Goal: Information Seeking & Learning: Find specific page/section

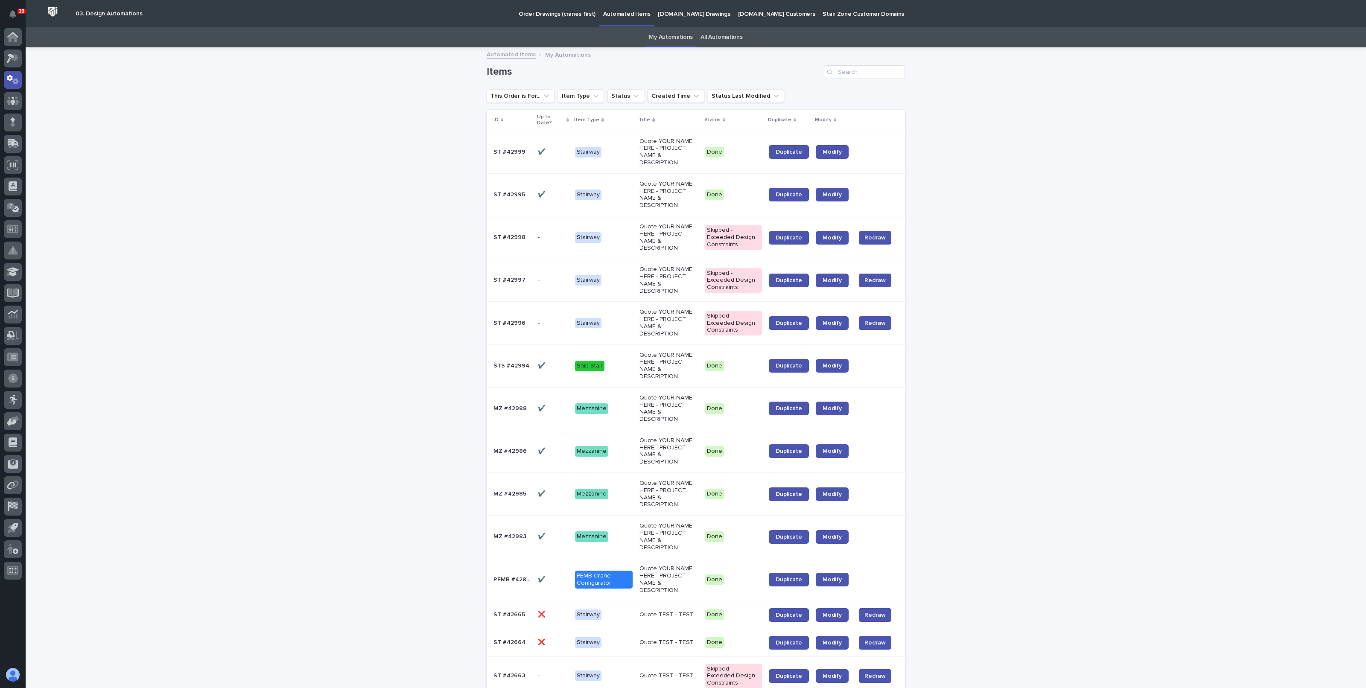
click at [684, 14] on p "StairZone.com Drawings" at bounding box center [694, 9] width 72 height 18
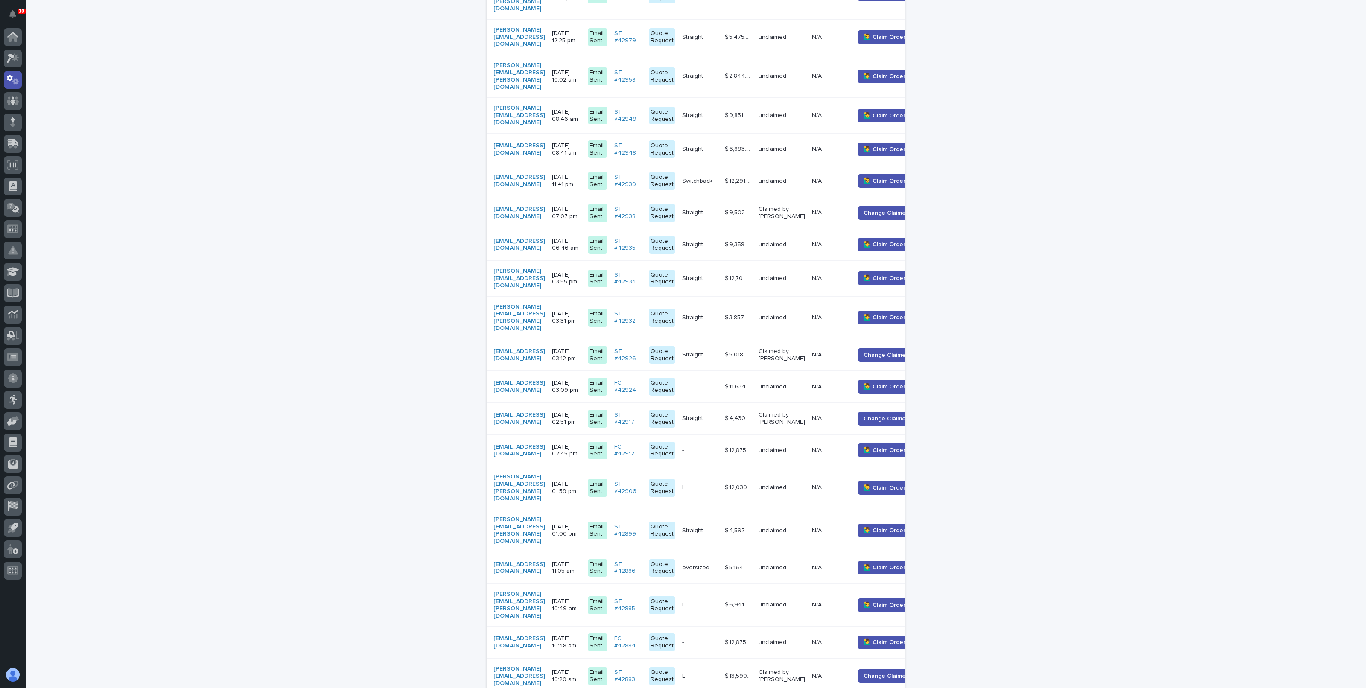
scroll to position [631, 0]
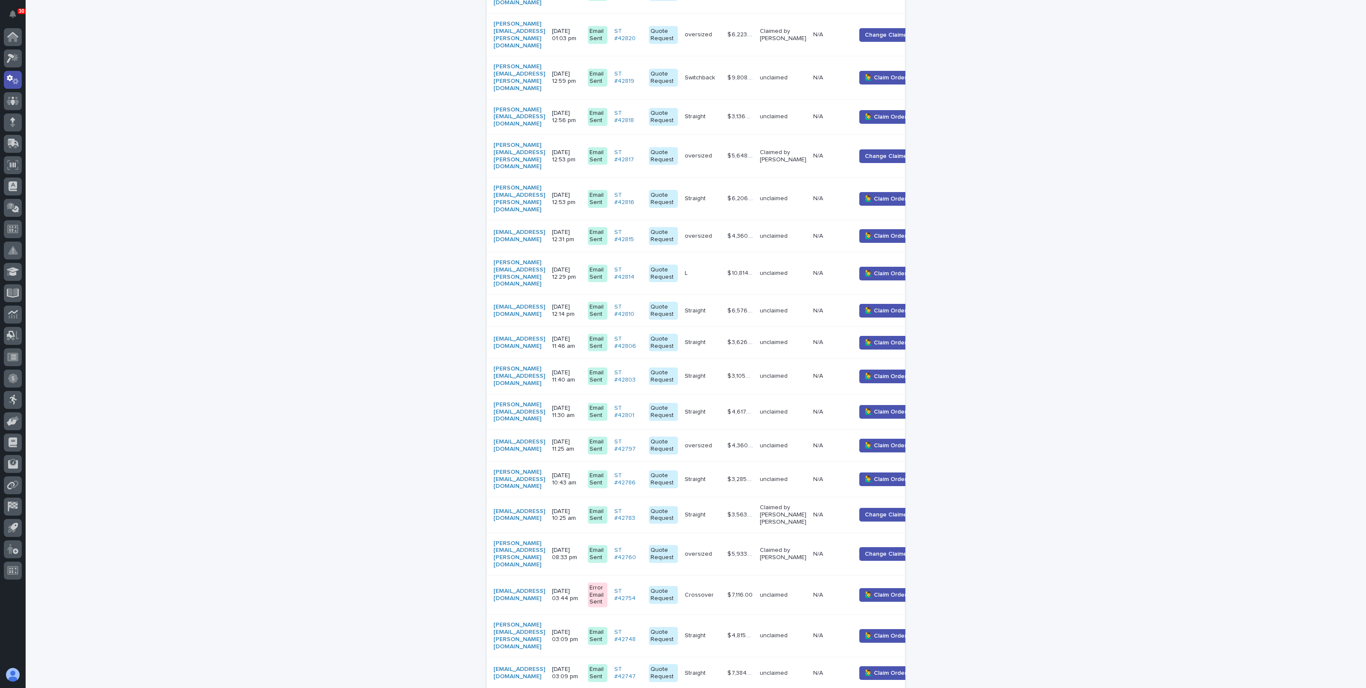
scroll to position [638, 0]
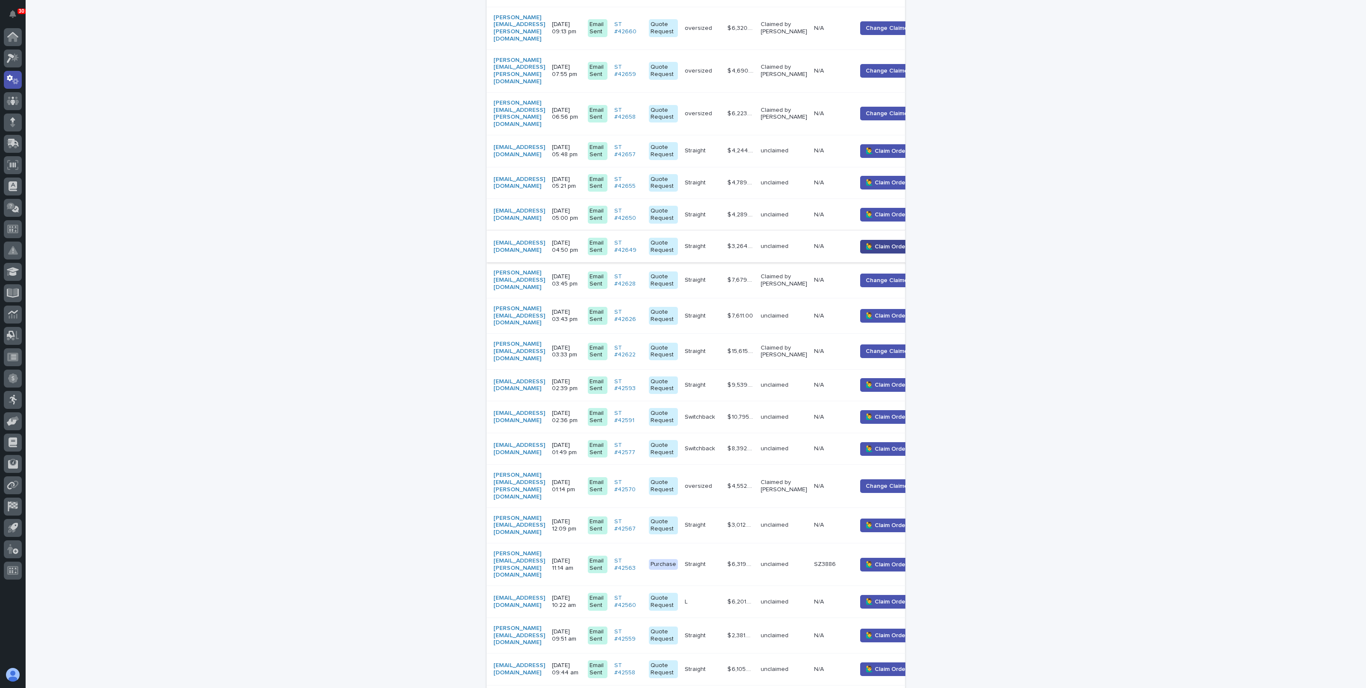
click at [890, 243] on span "🙋‍♂️ Claim Order" at bounding box center [887, 247] width 42 height 9
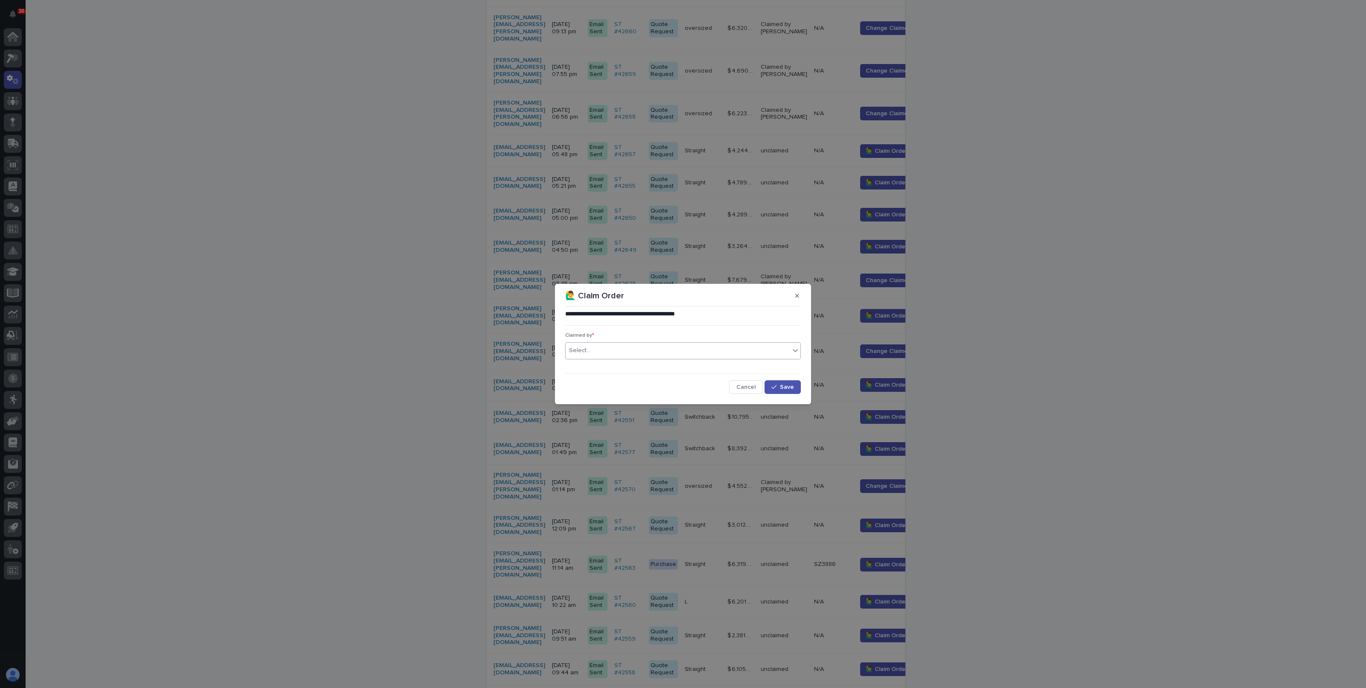
click at [628, 347] on div "Select..." at bounding box center [678, 351] width 224 height 14
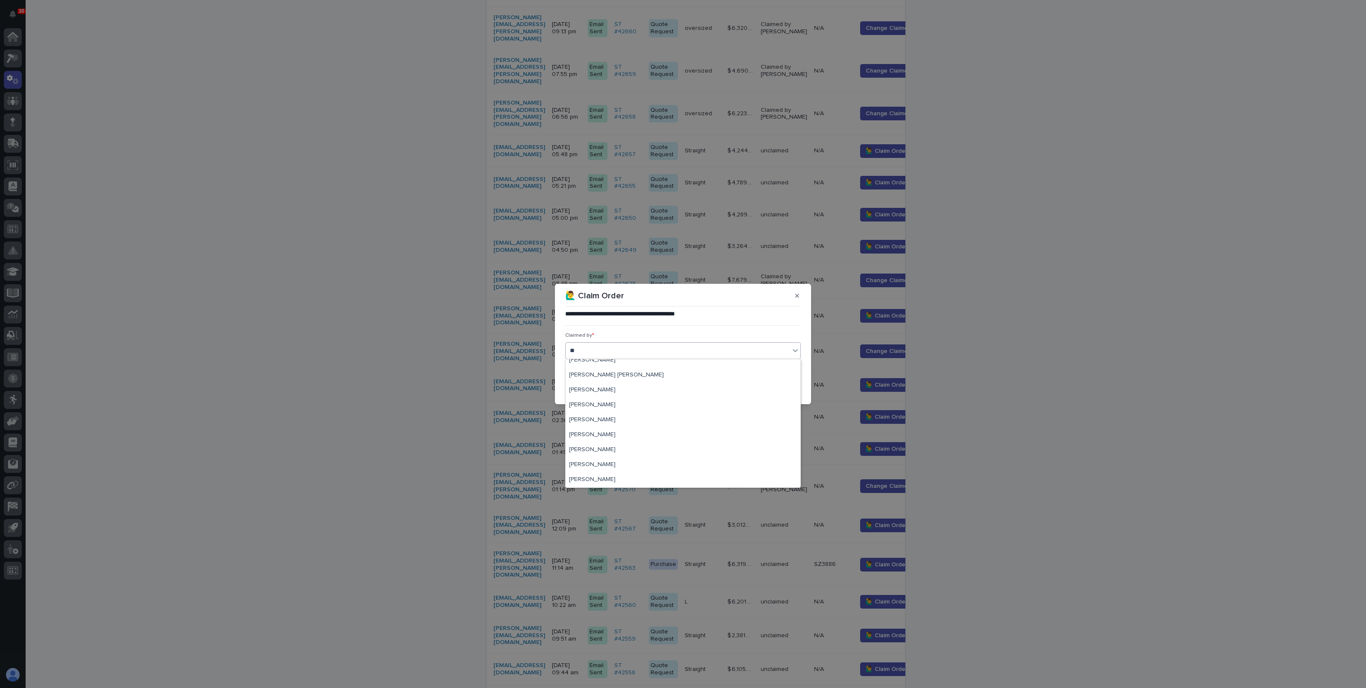
scroll to position [66, 0]
type input "****"
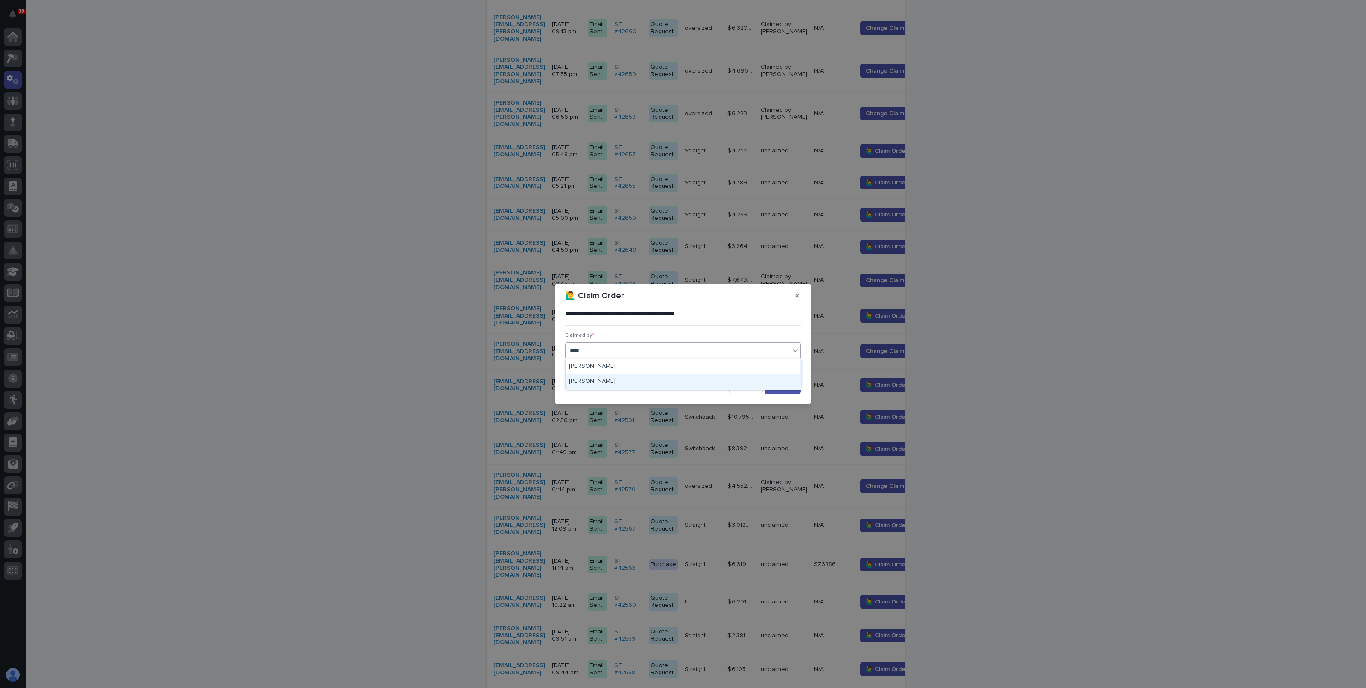
click at [604, 386] on div "[PERSON_NAME]" at bounding box center [683, 381] width 235 height 15
click at [783, 385] on span "Save" at bounding box center [787, 387] width 14 height 6
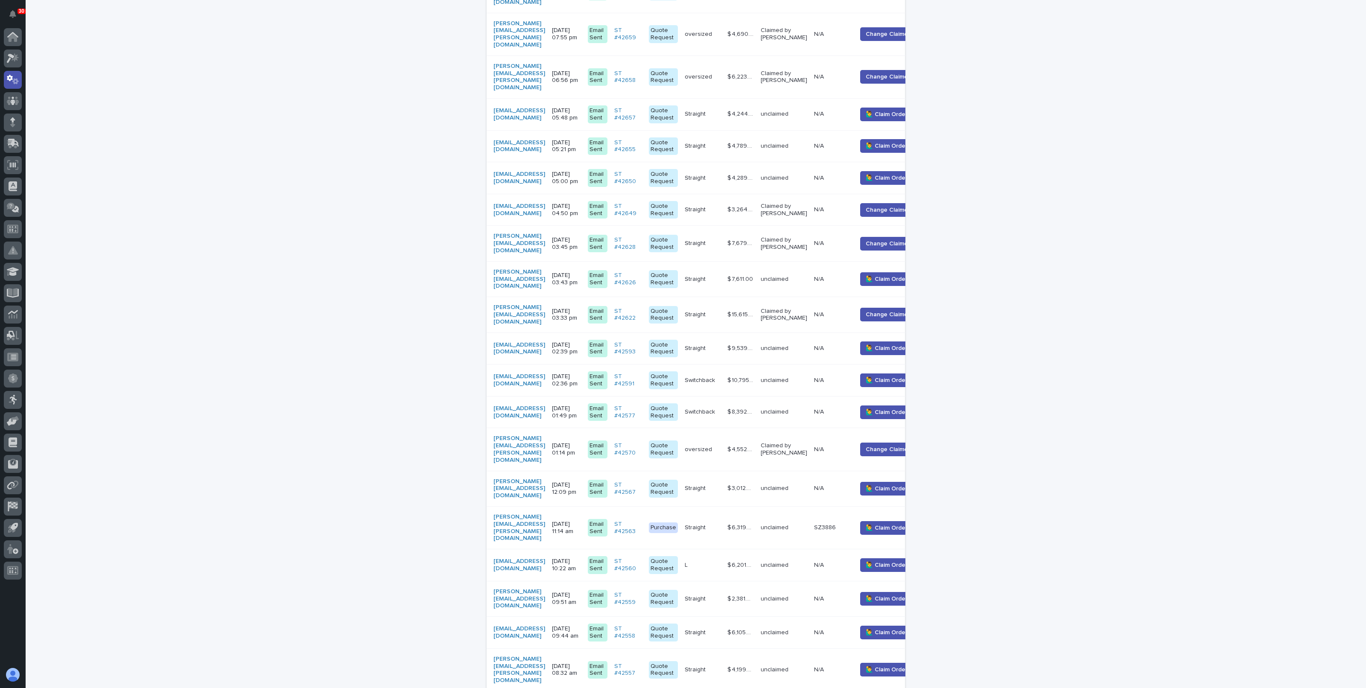
scroll to position [631, 0]
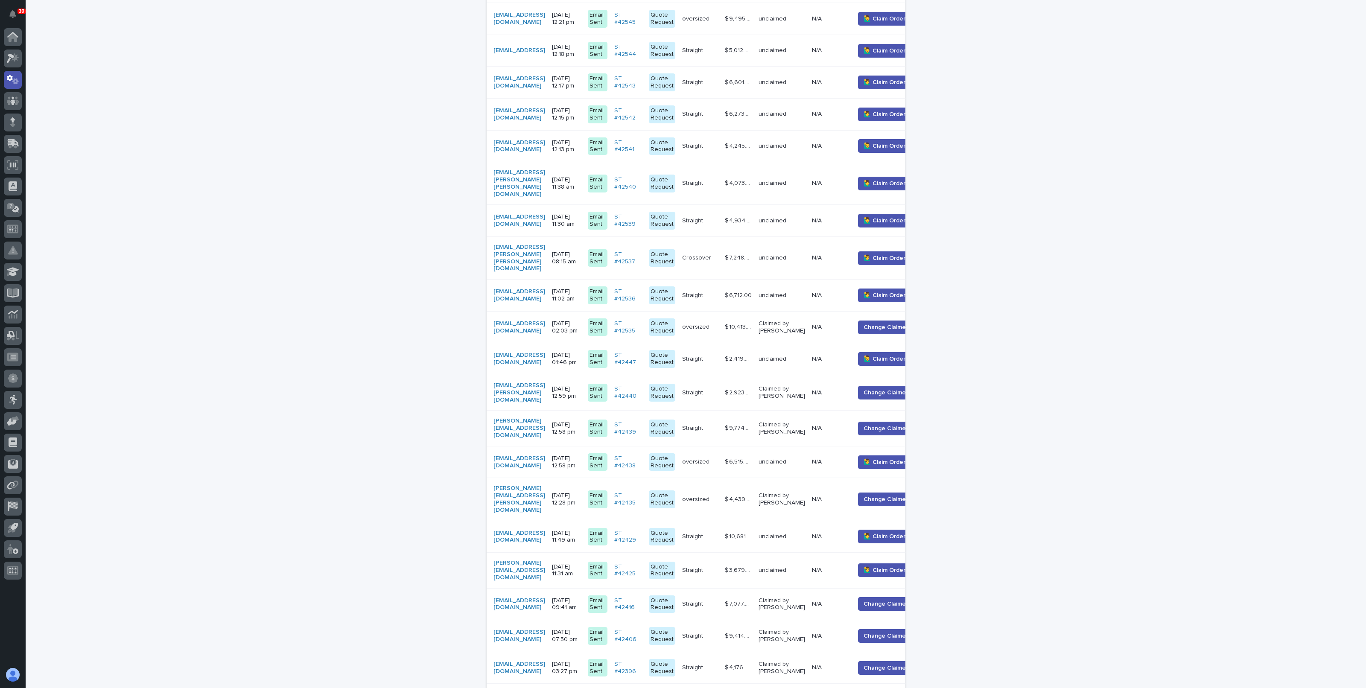
scroll to position [638, 0]
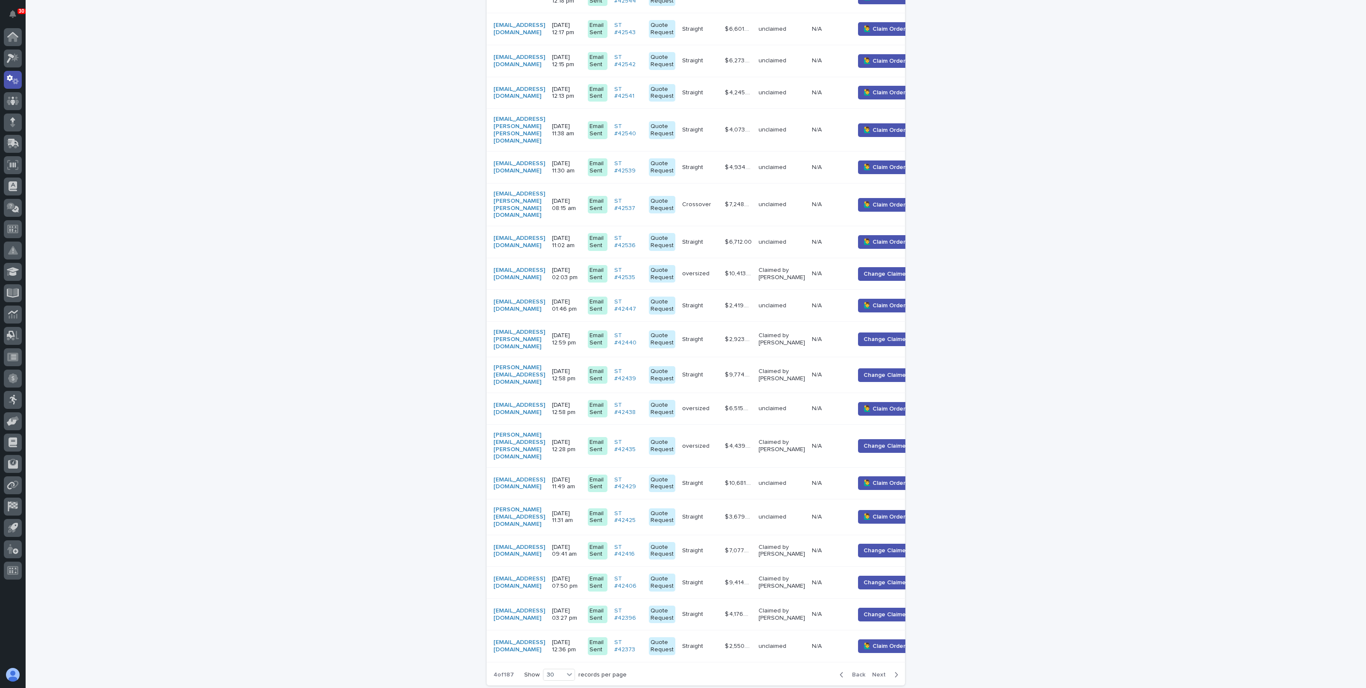
click at [859, 672] on span "Back" at bounding box center [856, 675] width 18 height 6
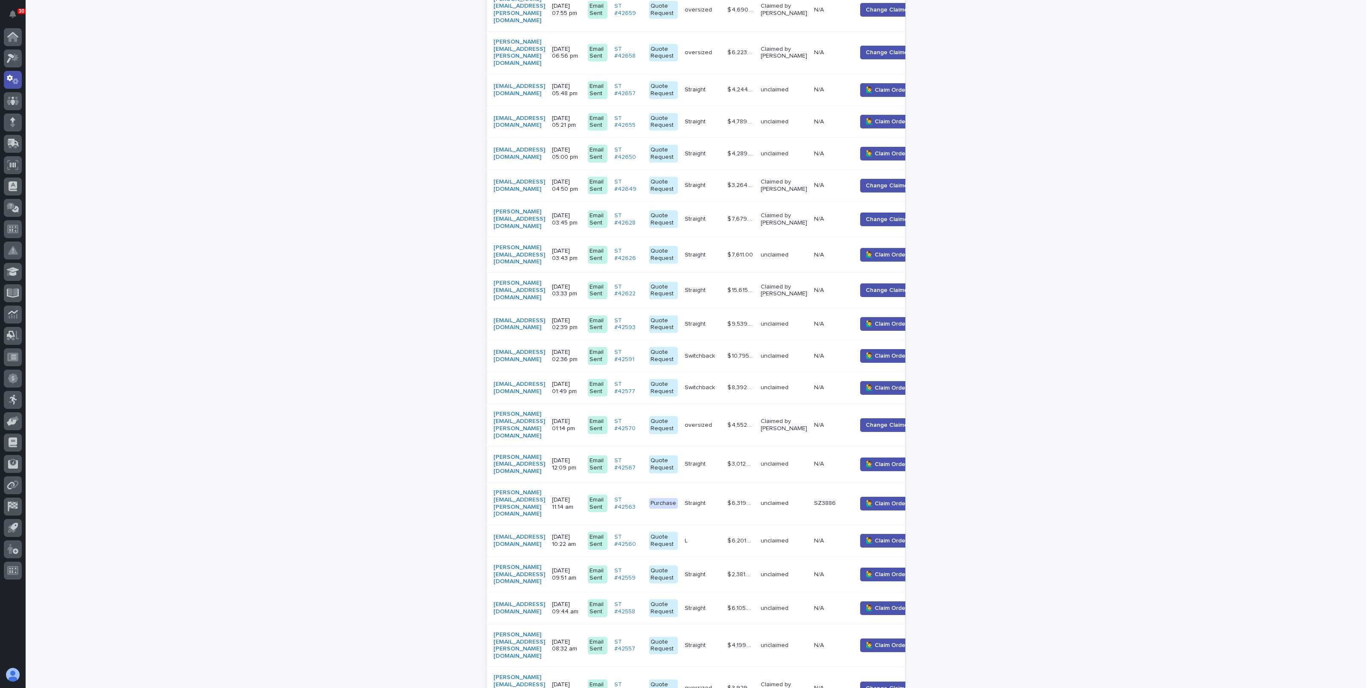
scroll to position [631, 0]
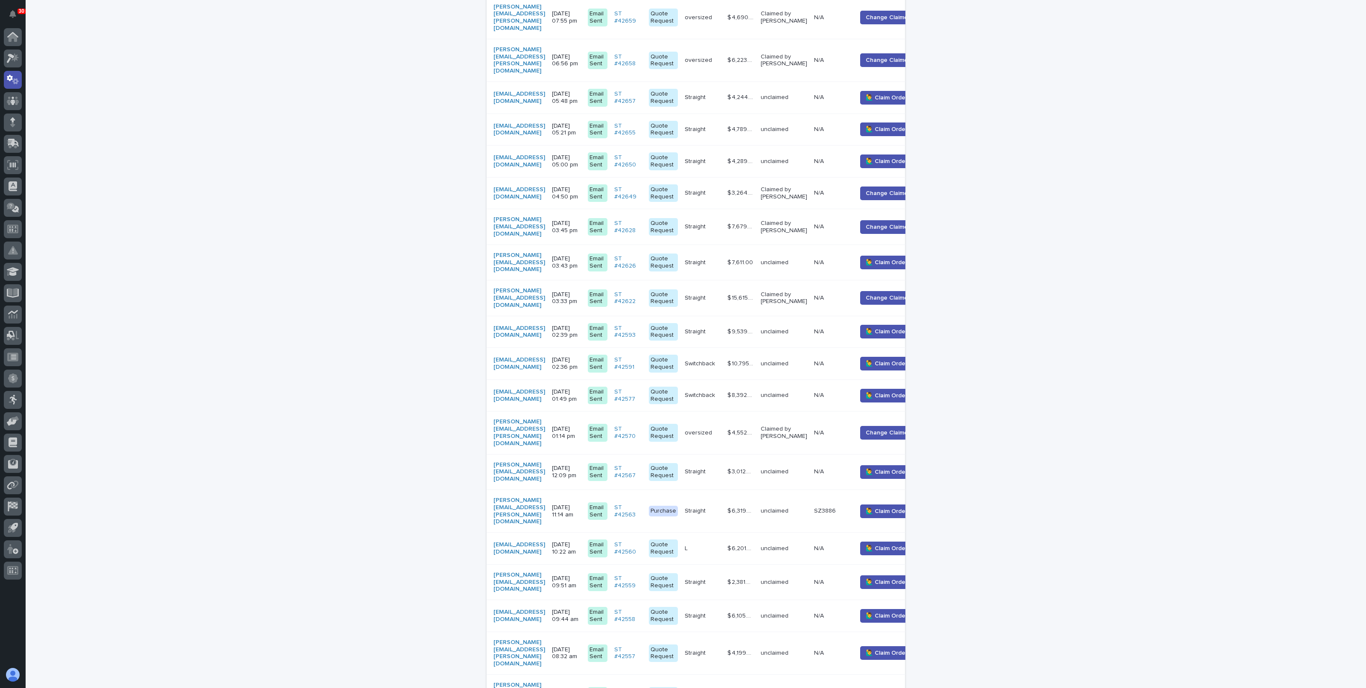
click at [261, 223] on div "Loading... Saving… Loading... Saving… Drawing Types Requested Quote Request Pur…" at bounding box center [696, 104] width 1341 height 1373
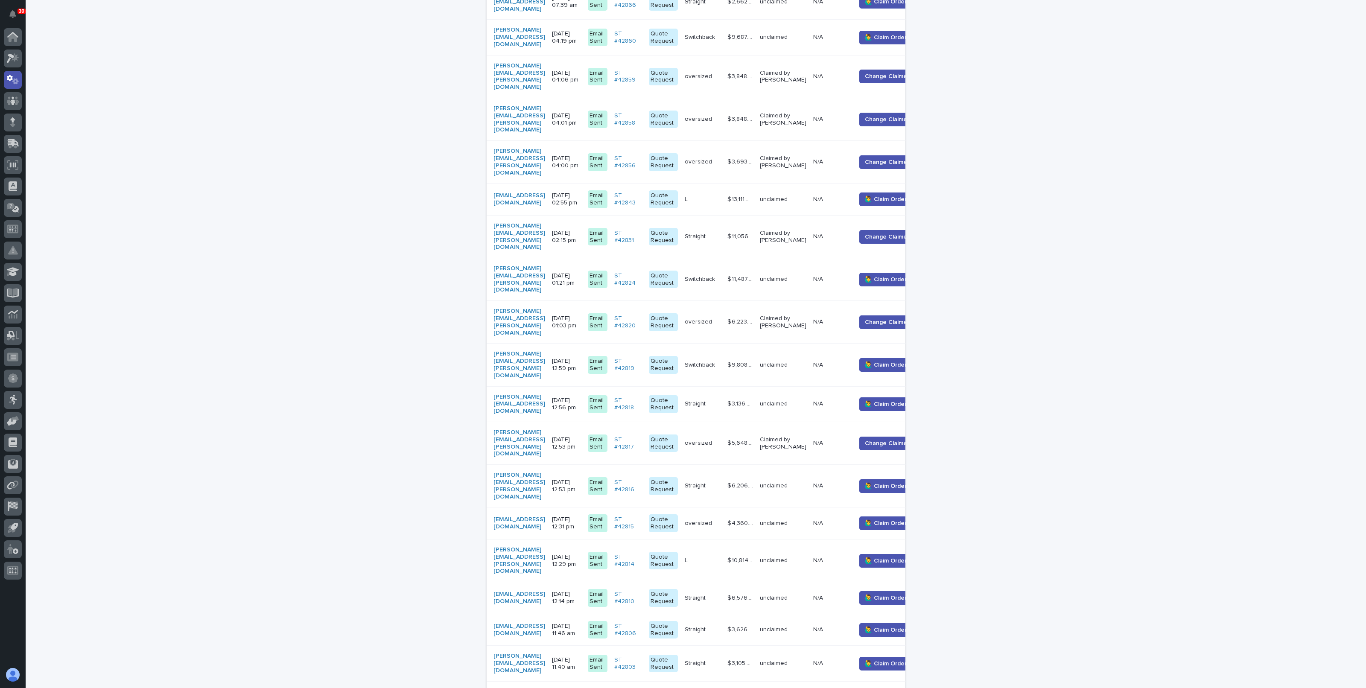
scroll to position [645, 0]
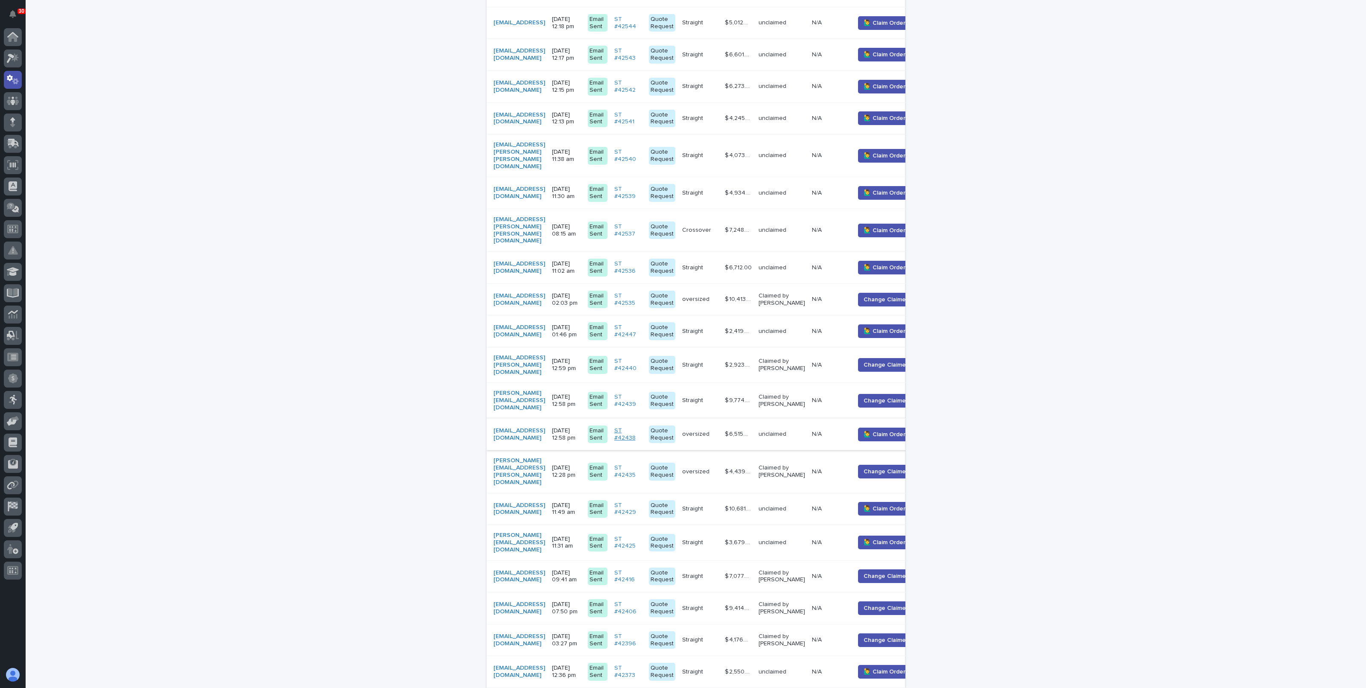
scroll to position [638, 0]
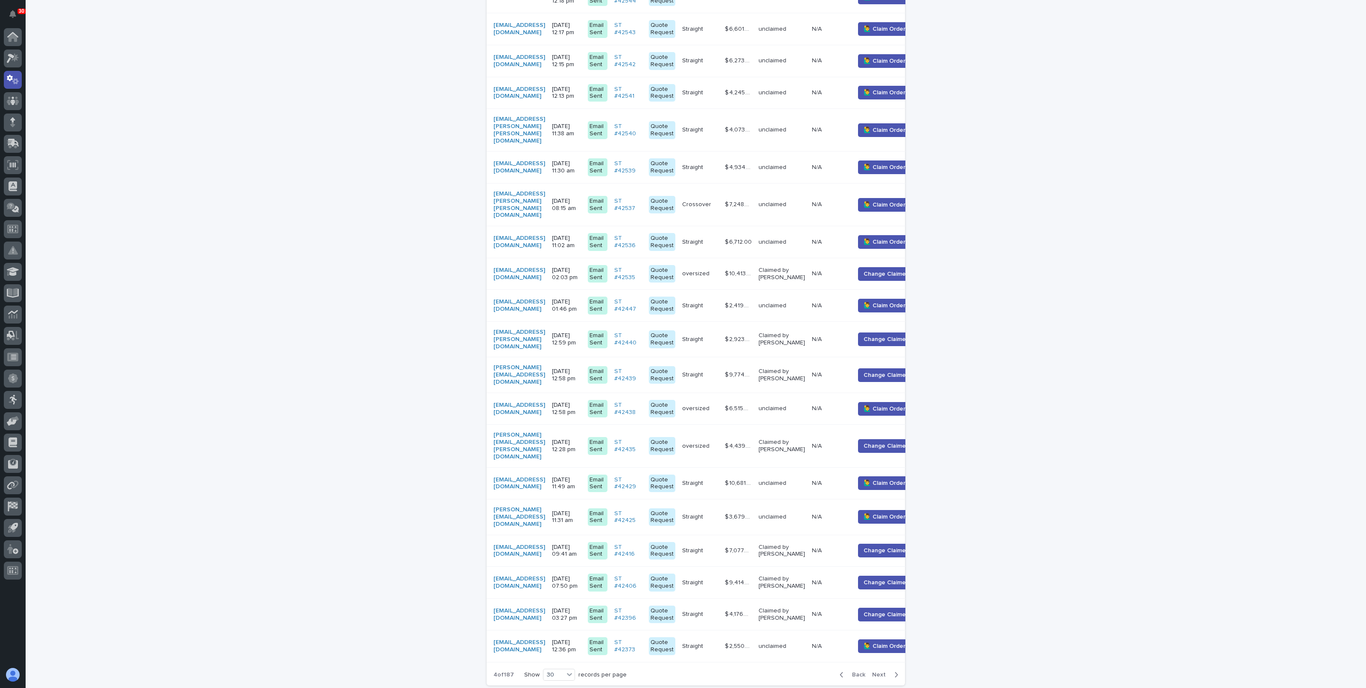
click at [877, 672] on span "Next" at bounding box center [881, 675] width 19 height 6
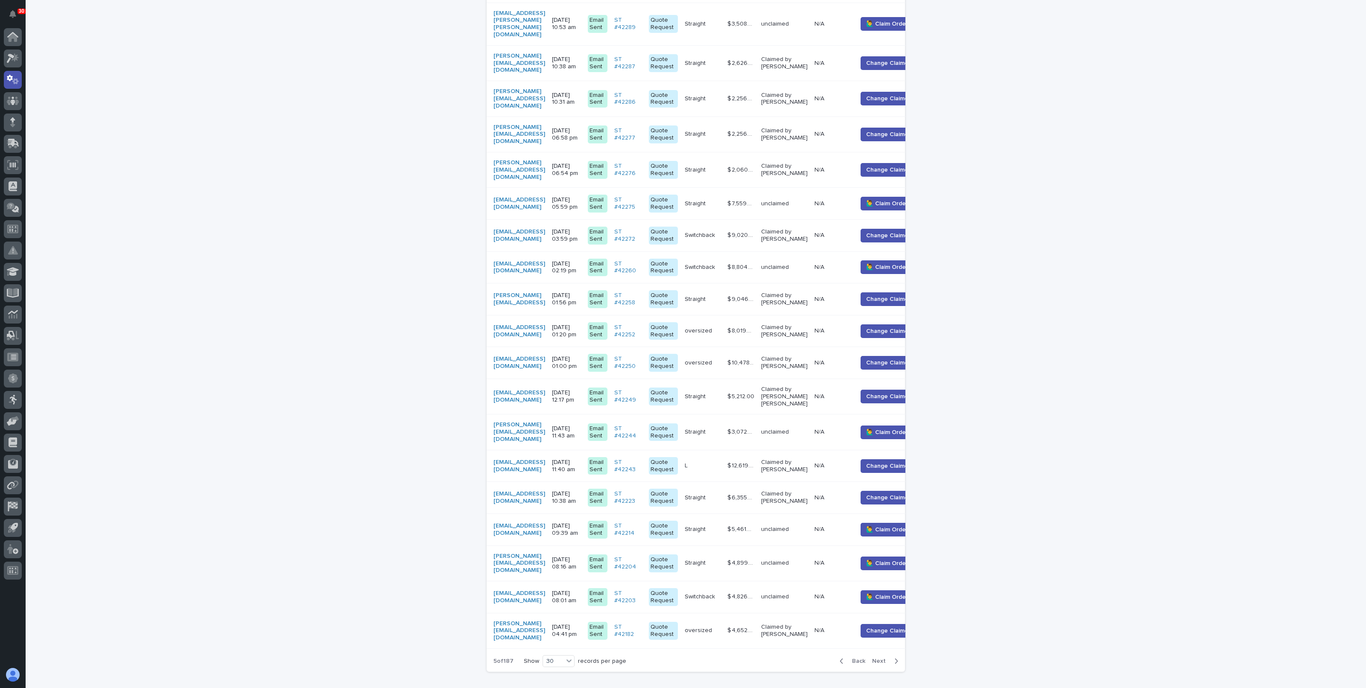
scroll to position [655, 0]
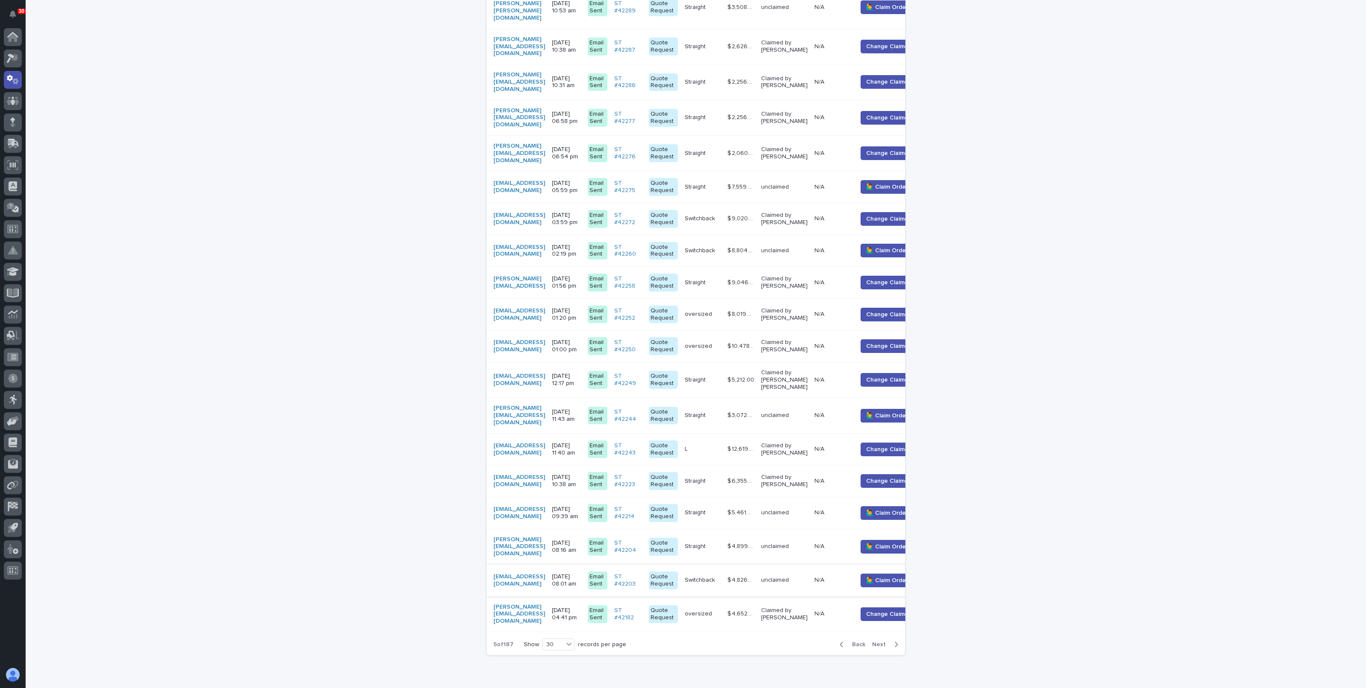
click at [878, 642] on span "Next" at bounding box center [881, 645] width 19 height 6
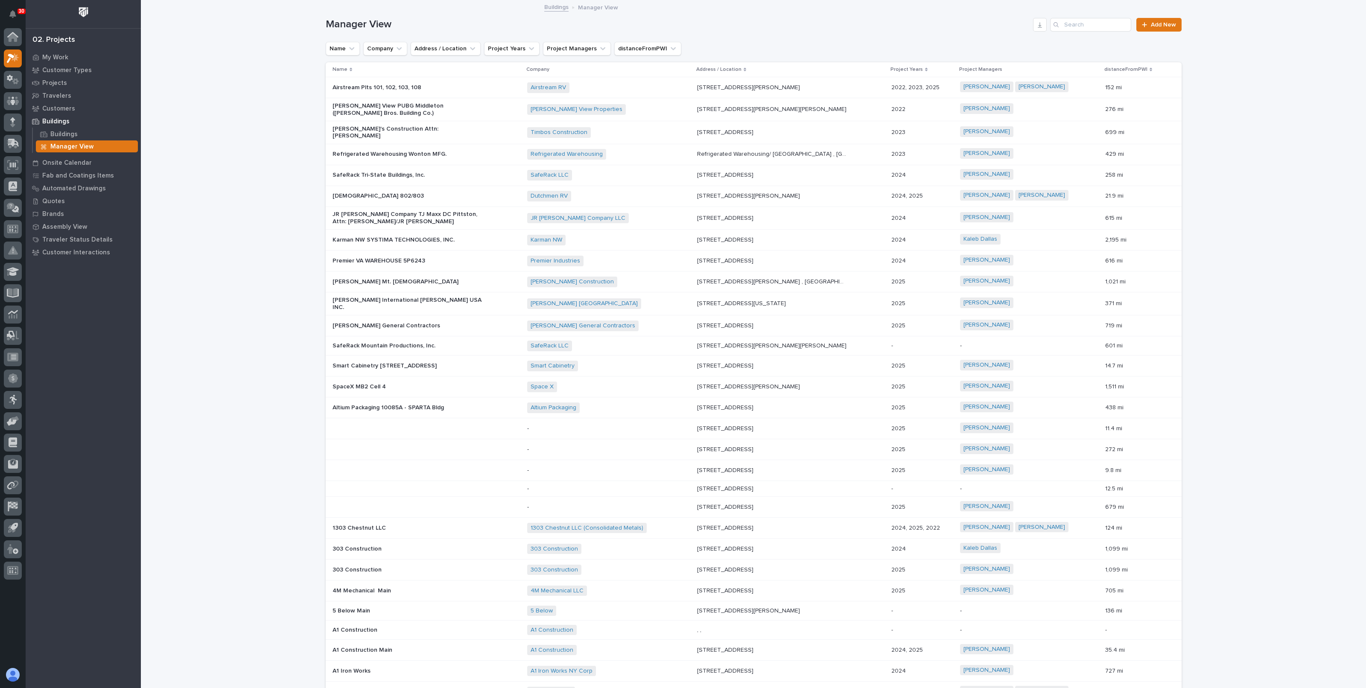
click at [62, 148] on p "Manager View" at bounding box center [71, 147] width 43 height 8
click at [1037, 23] on icon "button" at bounding box center [1040, 24] width 7 height 7
click at [57, 83] on p "Projects" at bounding box center [54, 83] width 25 height 8
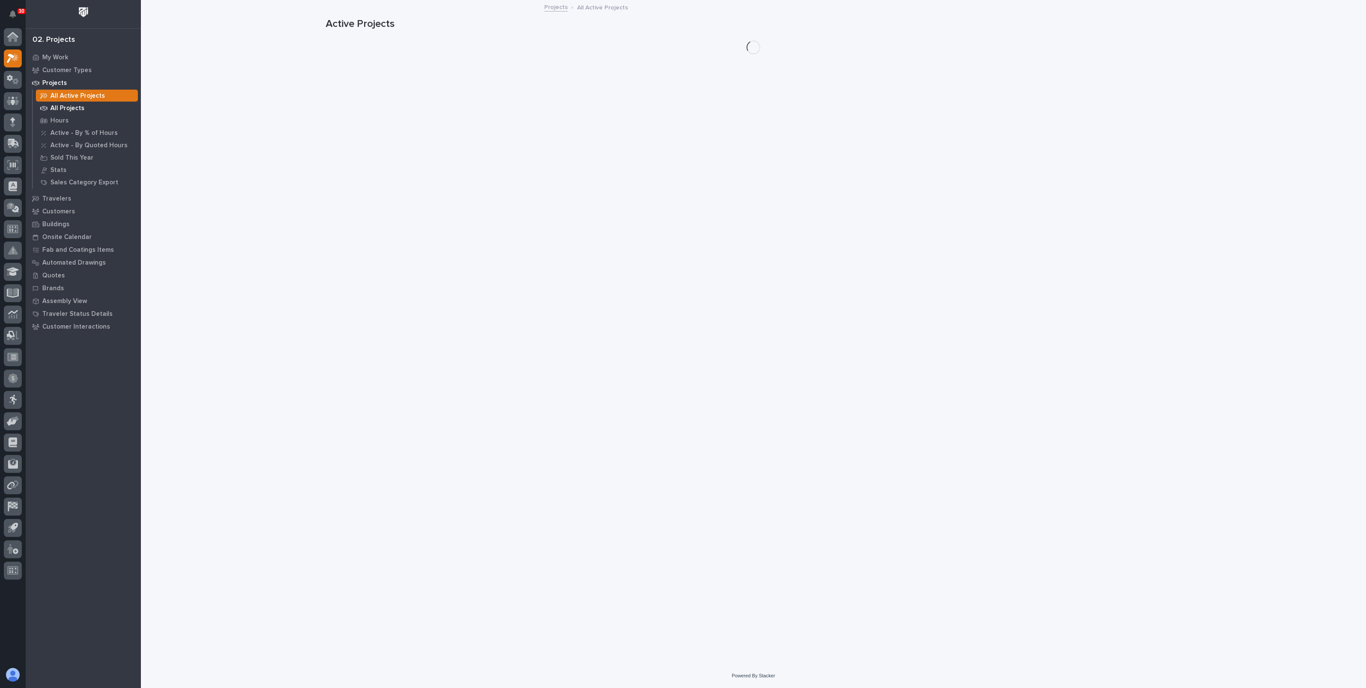
click at [61, 110] on p "All Projects" at bounding box center [67, 109] width 34 height 8
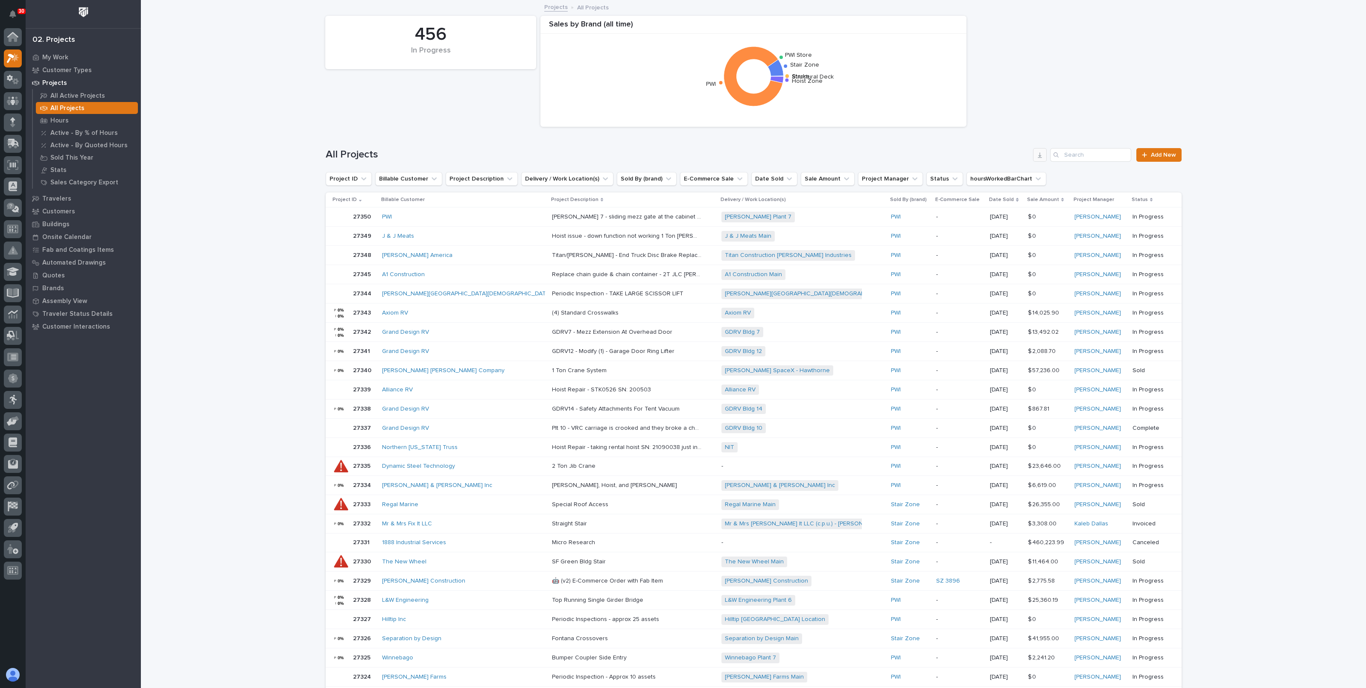
click at [1035, 158] on button "button" at bounding box center [1040, 155] width 14 height 14
click at [227, 238] on div "Loading... Saving… Loading... Saving… 456 In Progress Sales by Brand (all time)…" at bounding box center [753, 428] width 1225 height 854
click at [55, 279] on div "Quotes" at bounding box center [83, 275] width 111 height 12
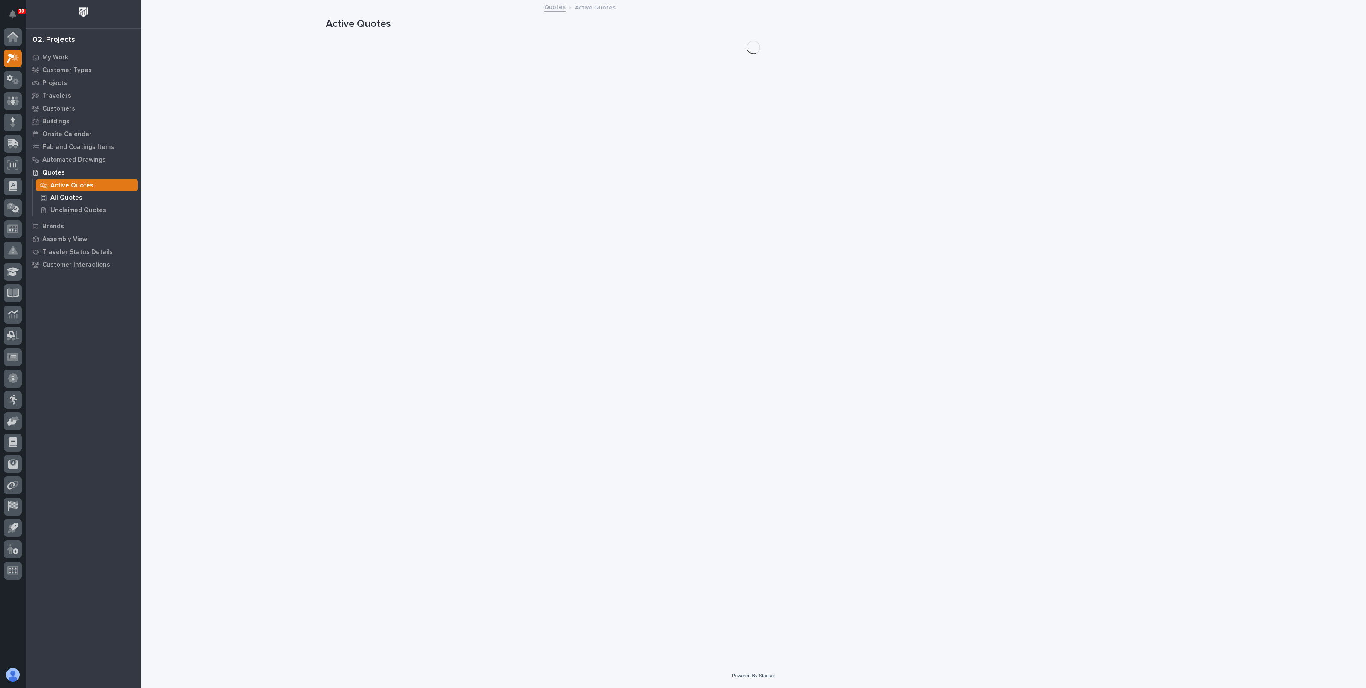
click at [70, 195] on p "All Quotes" at bounding box center [66, 198] width 32 height 8
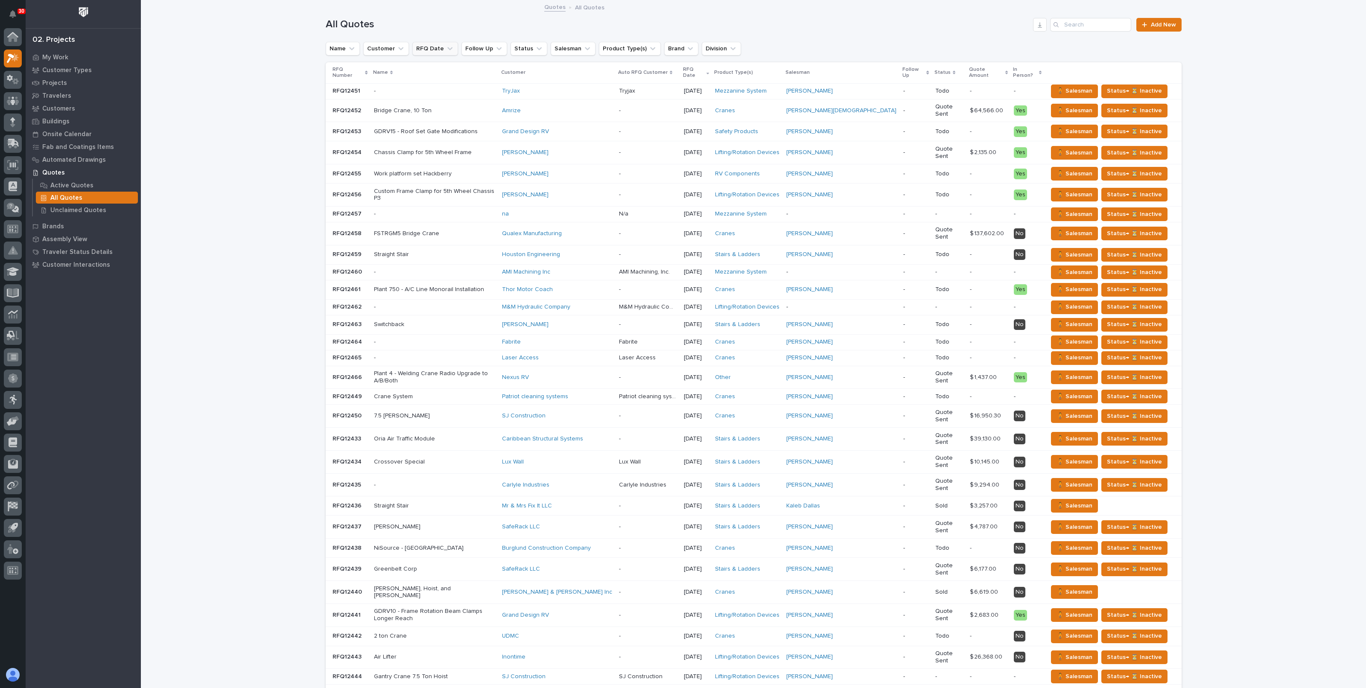
click at [424, 49] on button "RFQ Date" at bounding box center [435, 49] width 46 height 14
click at [430, 48] on button "RFQ Date" at bounding box center [435, 49] width 46 height 14
click at [435, 69] on p "is before" at bounding box center [432, 68] width 26 height 7
click at [429, 106] on p "is after" at bounding box center [463, 103] width 83 height 6
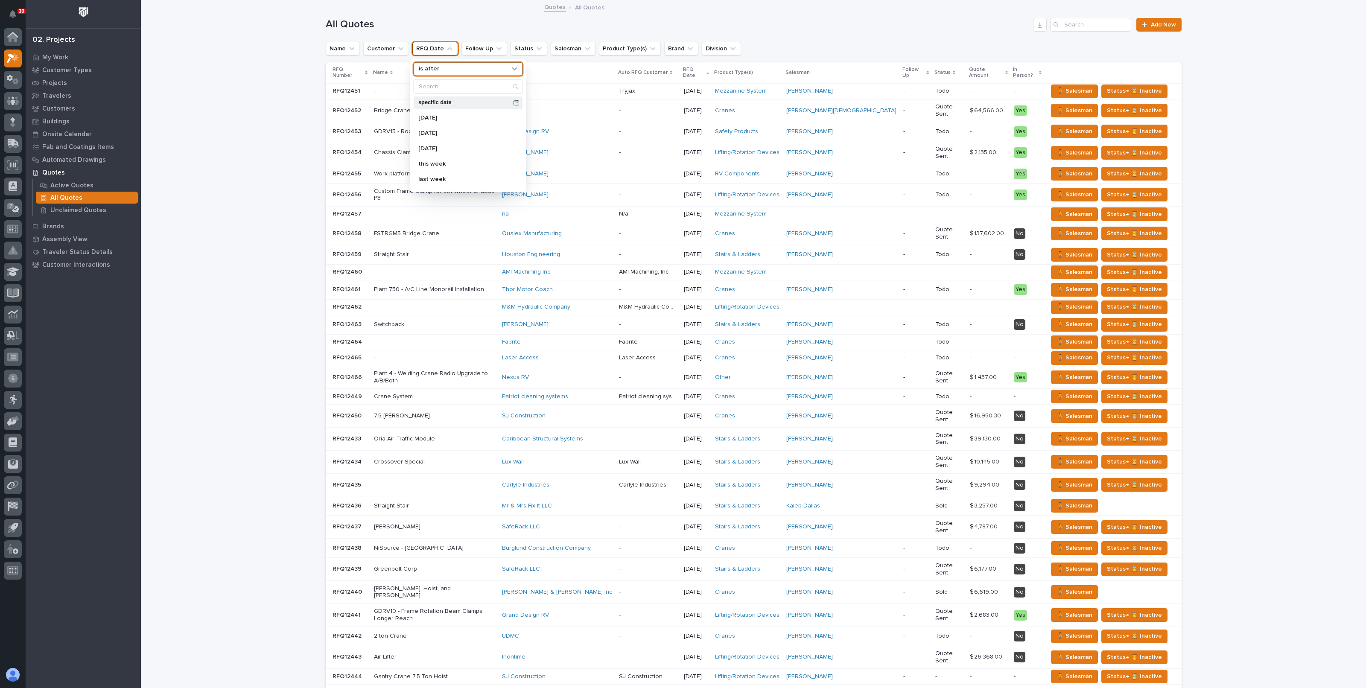
click at [429, 105] on div "specific date" at bounding box center [467, 102] width 109 height 13
click at [416, 123] on span "Previous Month" at bounding box center [416, 125] width 0 height 11
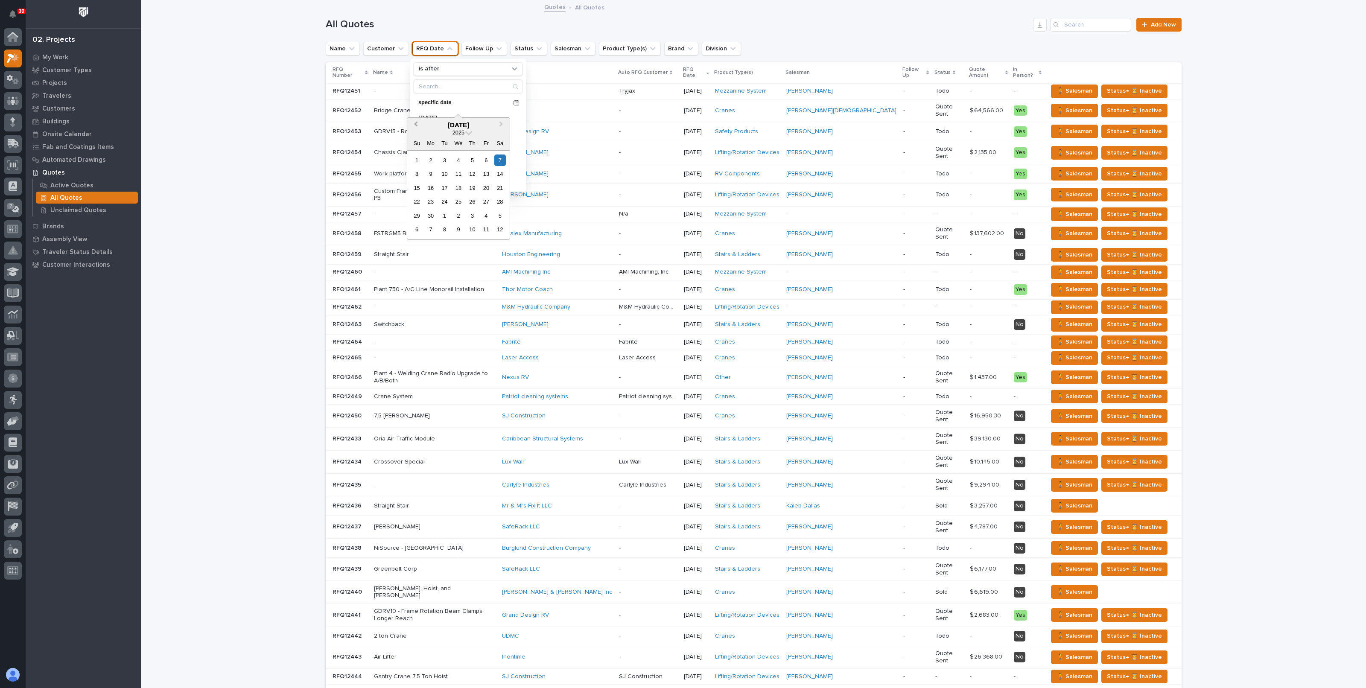
click at [416, 123] on span "Previous Month" at bounding box center [416, 125] width 0 height 11
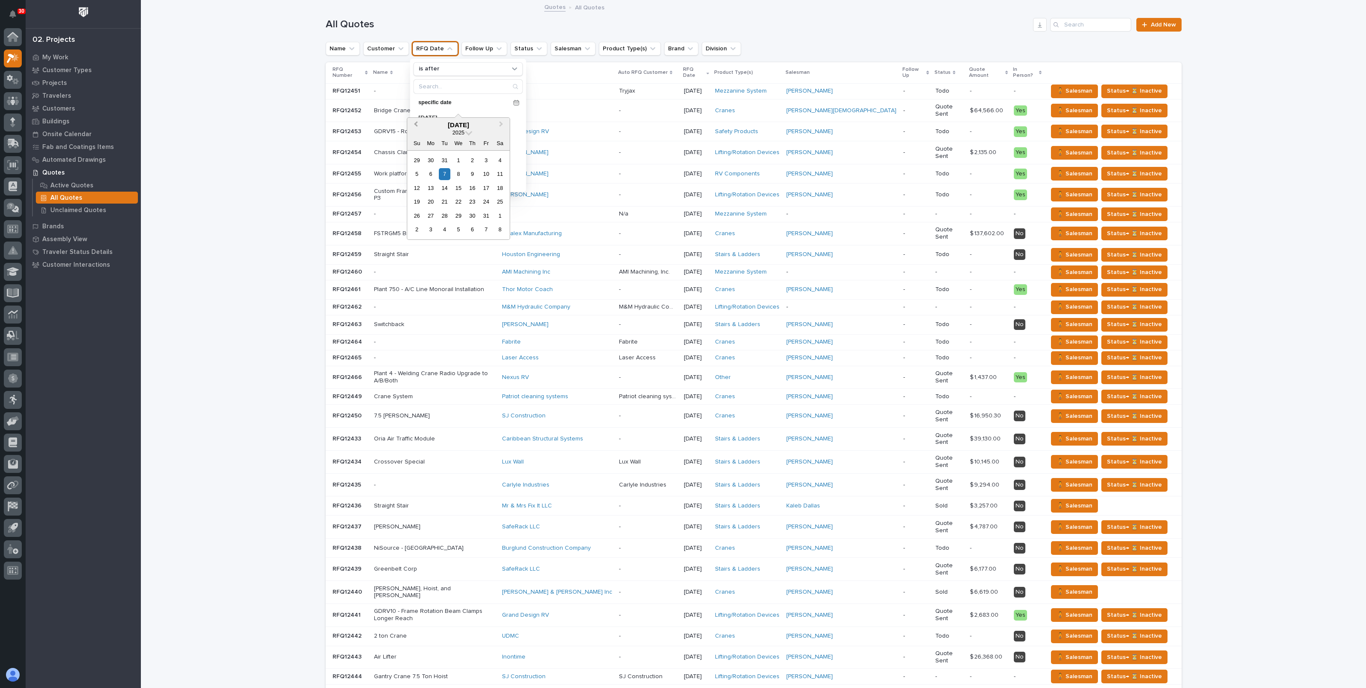
click at [416, 123] on span "Previous Month" at bounding box center [416, 125] width 0 height 11
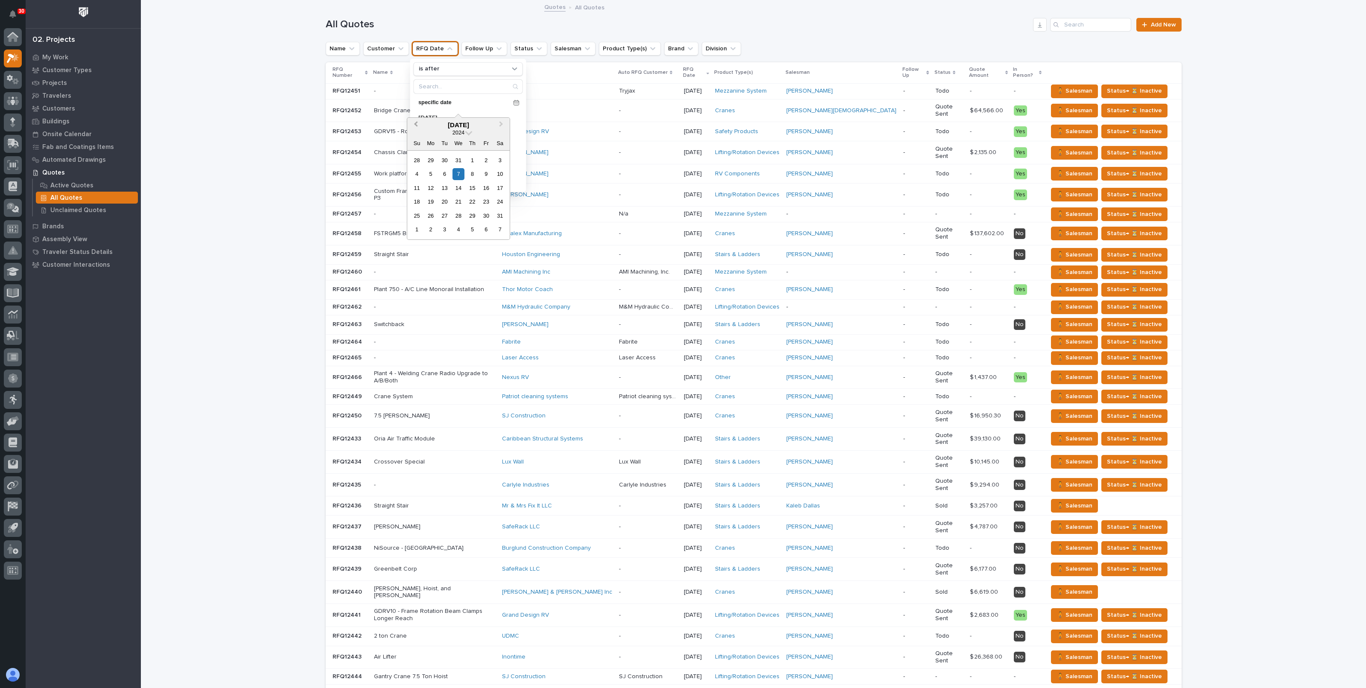
click at [416, 123] on span "Previous Month" at bounding box center [416, 125] width 0 height 11
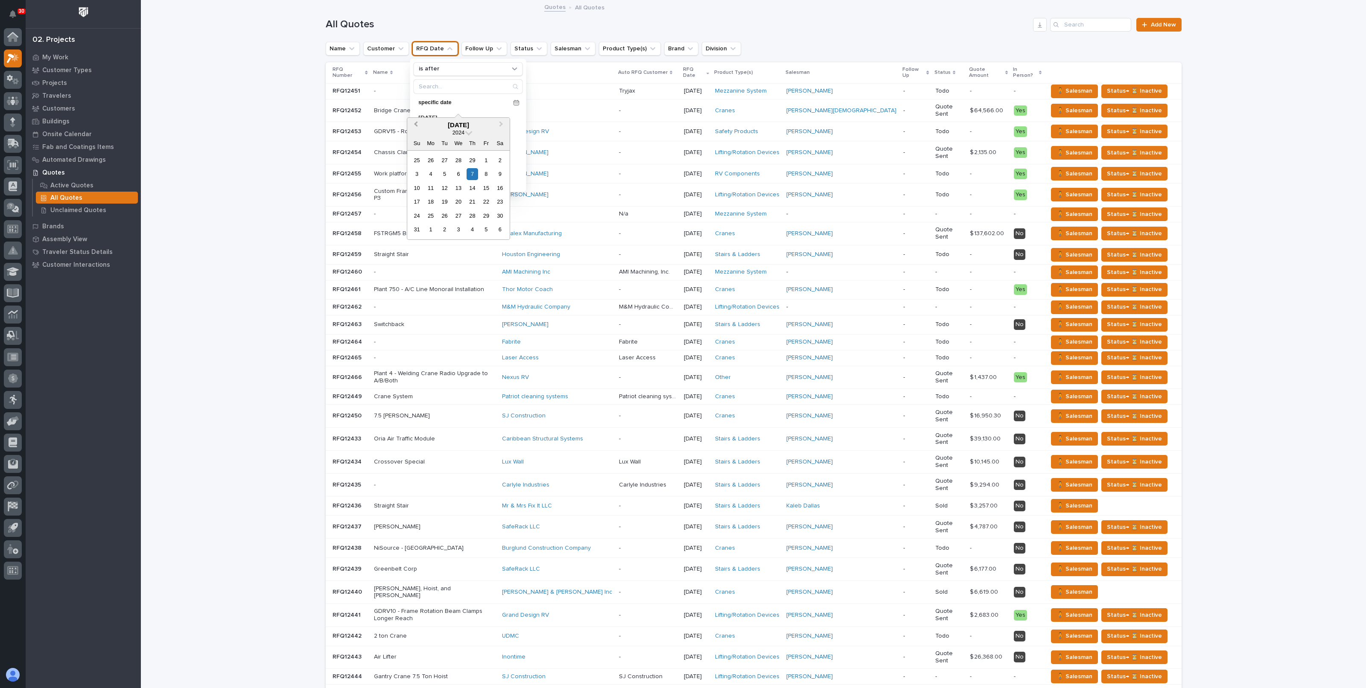
click at [416, 123] on span "Previous Month" at bounding box center [416, 125] width 0 height 11
click at [416, 230] on div "31" at bounding box center [417, 230] width 12 height 12
click at [236, 118] on div "Loading... Saving… Loading... Saving… All Quotes Add New Name Customer RFQ Date…" at bounding box center [753, 379] width 1225 height 757
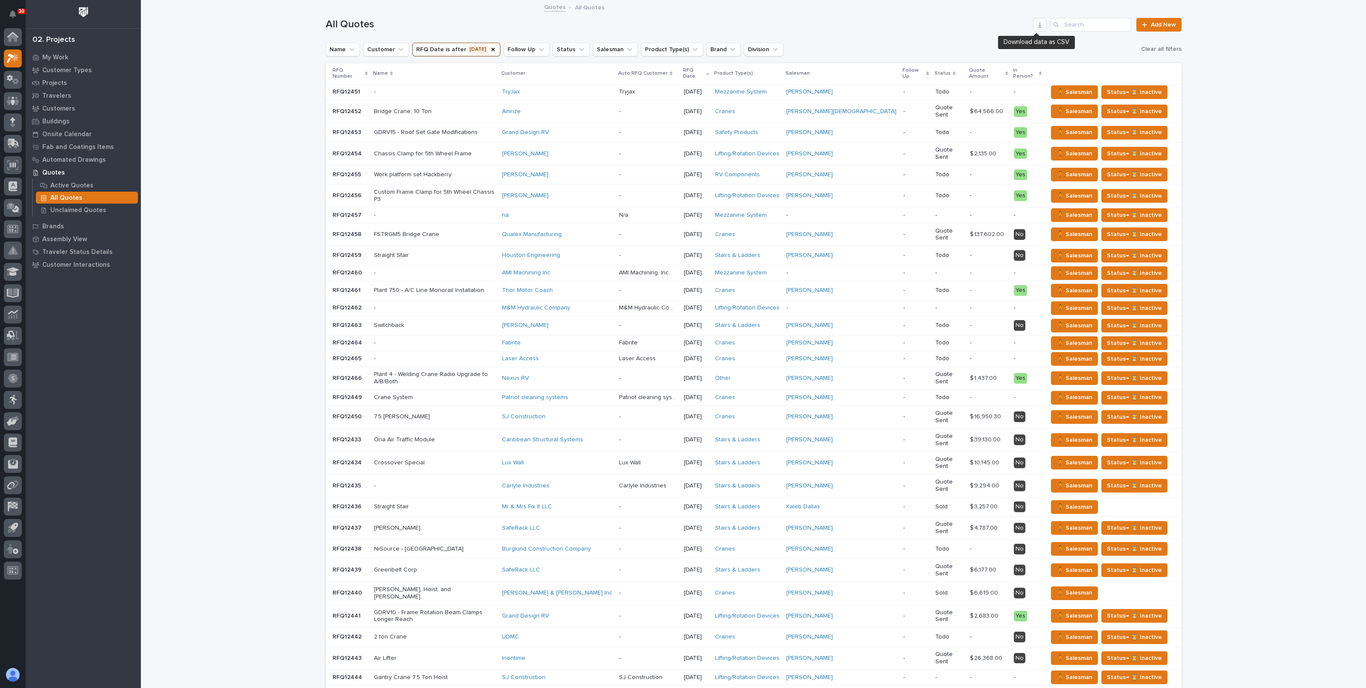
click at [1038, 26] on icon "button" at bounding box center [1040, 24] width 7 height 7
click at [491, 48] on icon "RFQ Date" at bounding box center [492, 49] width 3 height 3
click at [61, 195] on p "All Quotes" at bounding box center [66, 198] width 32 height 8
click at [65, 184] on p "Active Quotes" at bounding box center [71, 186] width 43 height 8
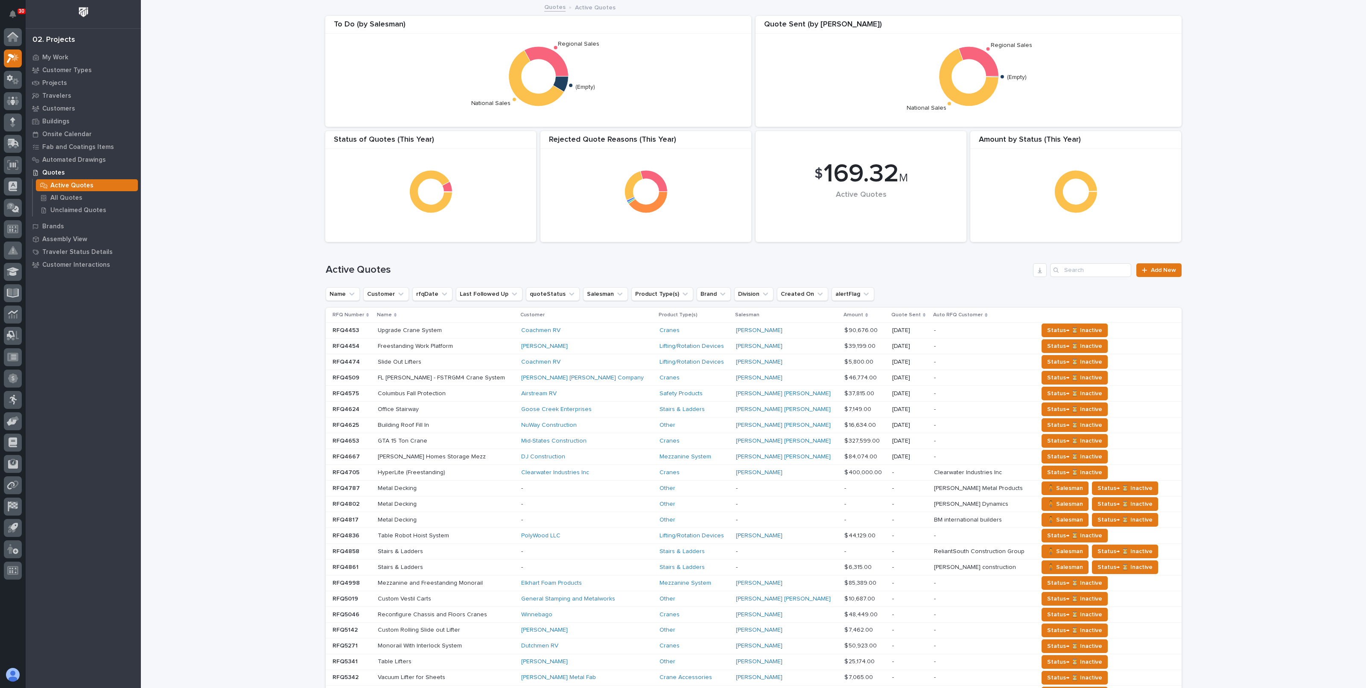
click at [254, 150] on div "Loading... Saving… Loading... Saving… $ 169.32 M Active Quotes Amount by Status…" at bounding box center [753, 435] width 1225 height 868
click at [734, 294] on button "Division" at bounding box center [753, 294] width 39 height 14
click at [740, 340] on div "contains" at bounding box center [777, 323] width 116 height 38
click at [741, 335] on input at bounding box center [777, 332] width 108 height 14
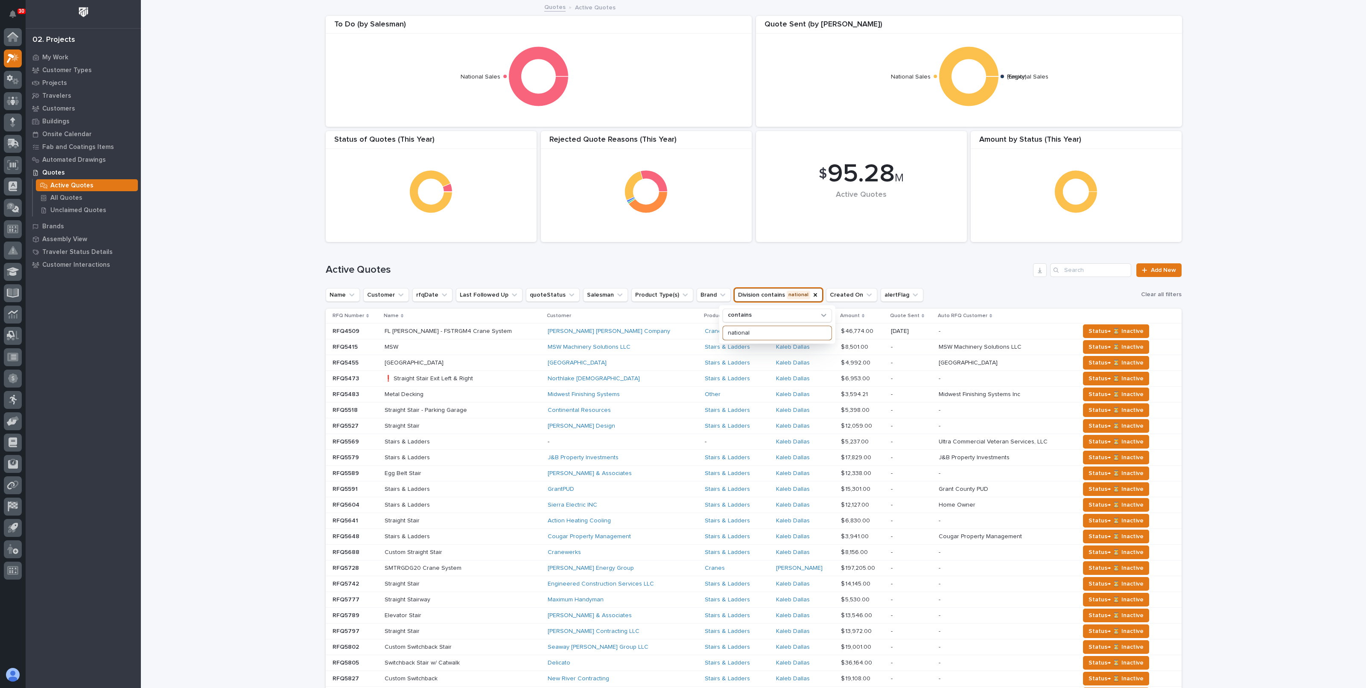
type input "national"
click at [745, 262] on div "Active Quotes Add New" at bounding box center [754, 266] width 856 height 41
click at [719, 292] on icon "Brand" at bounding box center [723, 295] width 9 height 9
click at [705, 365] on p "Hoist Zone" at bounding box center [735, 365] width 91 height 6
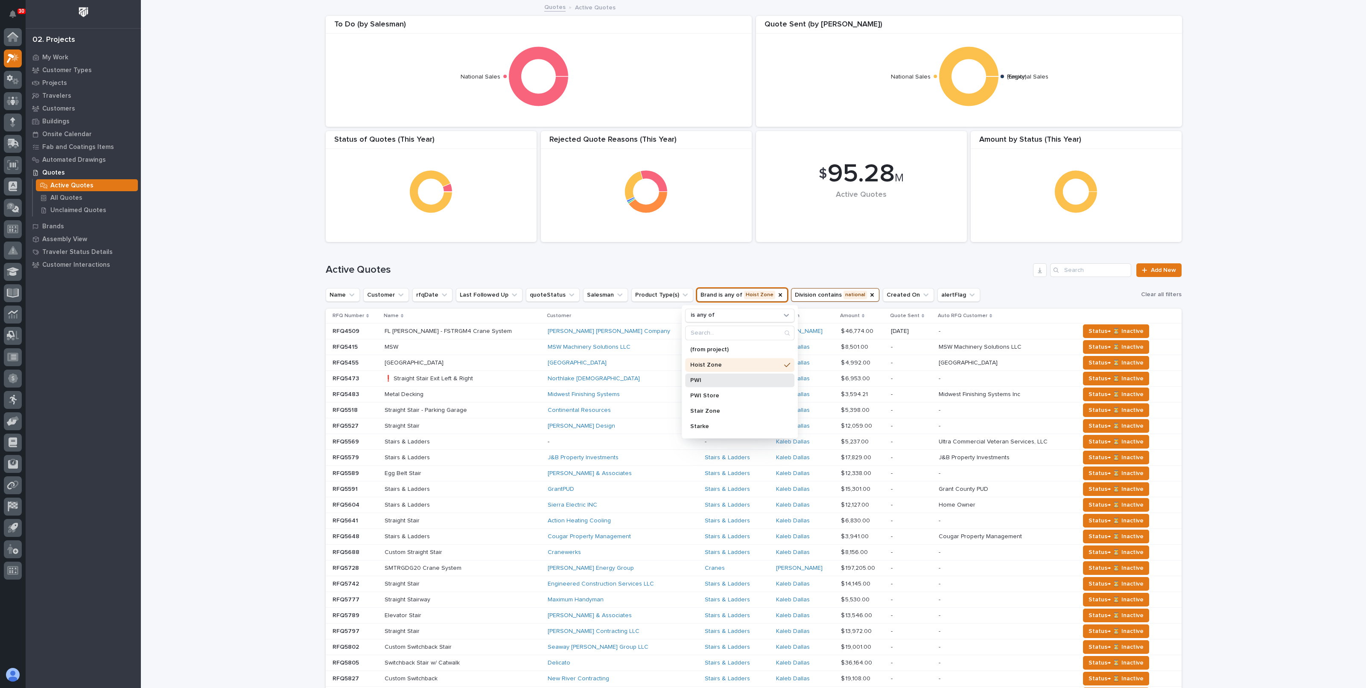
click at [696, 381] on p "PWI" at bounding box center [735, 380] width 91 height 6
click at [696, 394] on p "PWI Store" at bounding box center [735, 396] width 91 height 6
click at [683, 260] on div "Active Quotes Add New" at bounding box center [754, 266] width 856 height 41
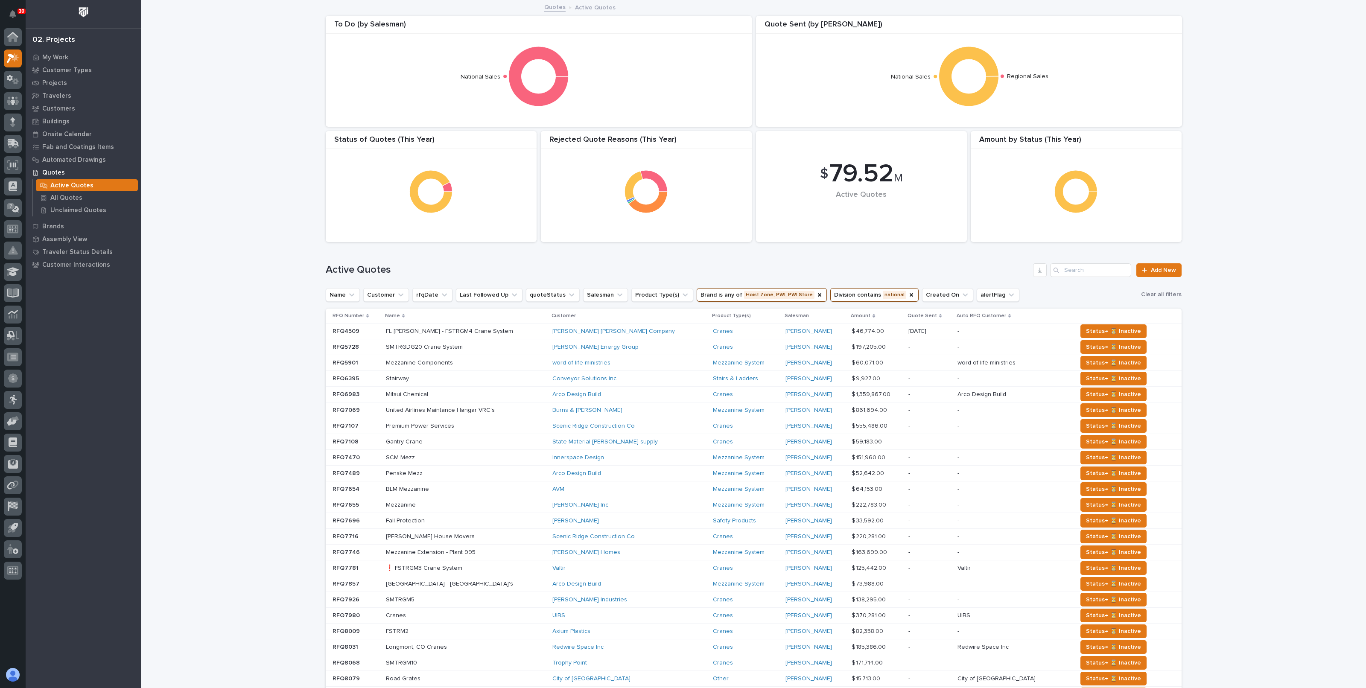
click at [141, 172] on div "Loading... Saving… Loading... Saving… $ 79.52 M Active Quotes Amount by Status …" at bounding box center [753, 435] width 1225 height 869
click at [818, 296] on icon "Brand" at bounding box center [819, 294] width 3 height 3
click at [697, 293] on button "Brand" at bounding box center [714, 295] width 34 height 14
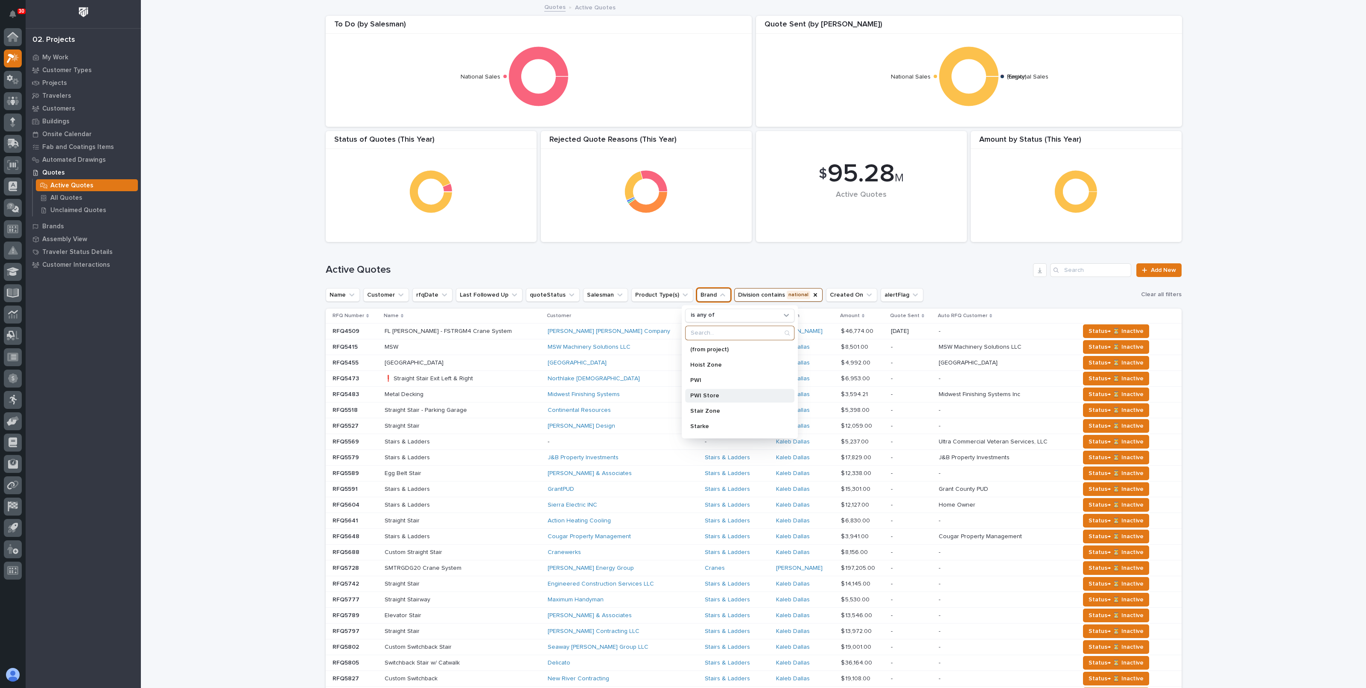
scroll to position [44, 0]
click at [705, 368] on p "Stair Zone" at bounding box center [735, 367] width 91 height 6
click at [704, 396] on p "Structural Deck" at bounding box center [735, 398] width 91 height 6
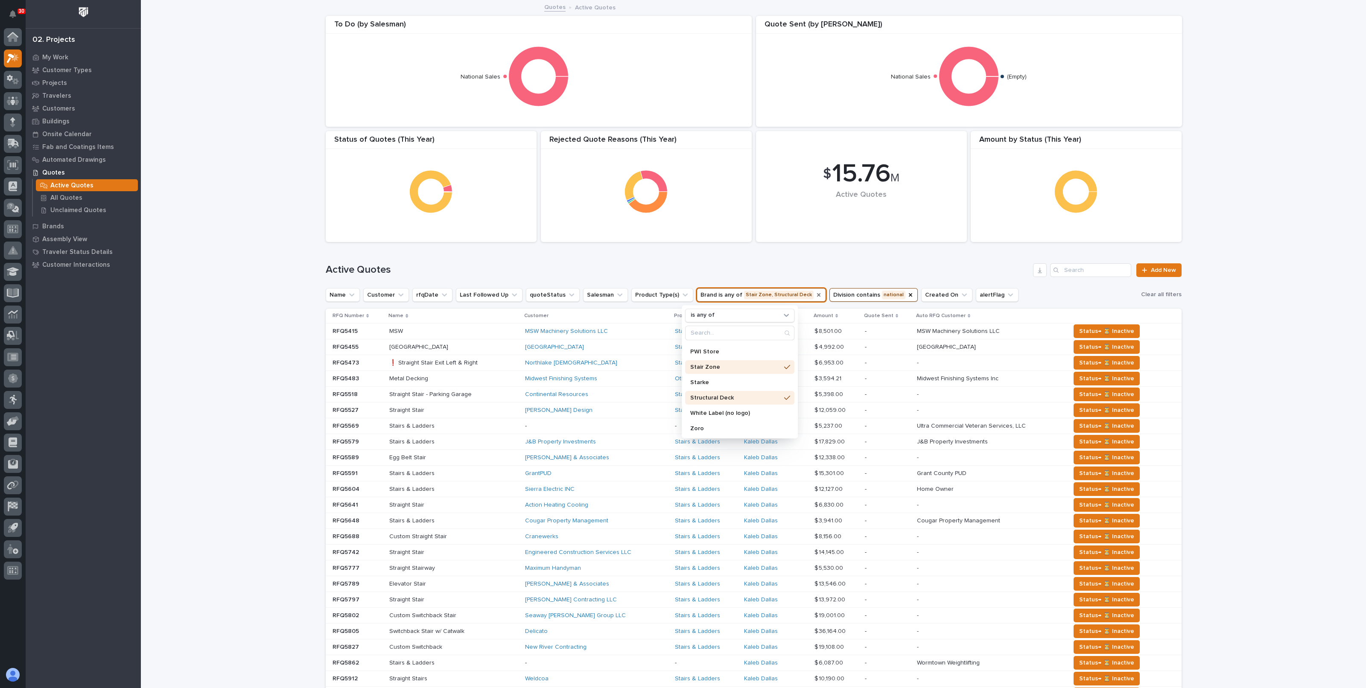
click at [665, 257] on div "Active Quotes Add New" at bounding box center [754, 266] width 856 height 41
